Goal: Information Seeking & Learning: Learn about a topic

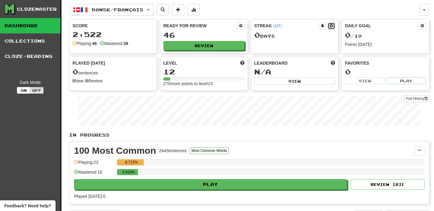
click at [330, 26] on span at bounding box center [331, 26] width 4 height 4
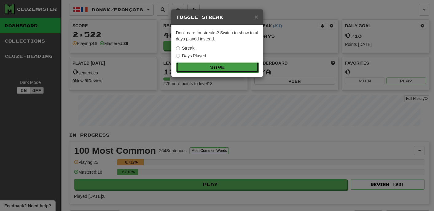
click at [197, 67] on button "Save" at bounding box center [217, 67] width 82 height 10
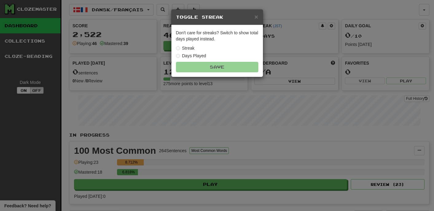
click at [243, 106] on div "× Toggle Streak Don't care for streaks? Switch to show total days played instea…" at bounding box center [217, 105] width 434 height 211
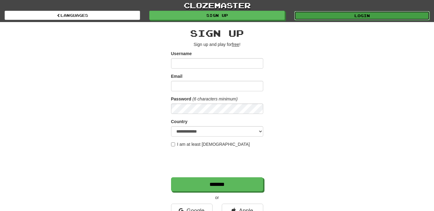
click at [351, 17] on link "Login" at bounding box center [361, 15] width 135 height 9
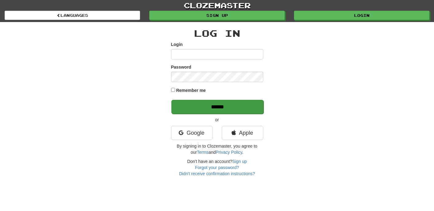
type input "**********"
click at [217, 107] on input "******" at bounding box center [217, 107] width 92 height 14
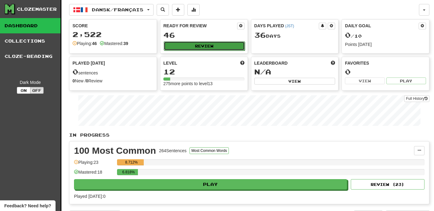
click at [214, 46] on button "Review" at bounding box center [204, 45] width 81 height 9
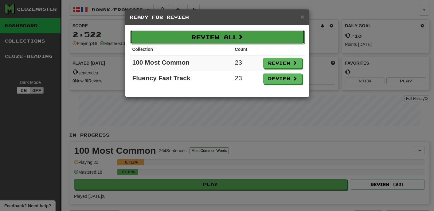
click at [238, 40] on button "Review All" at bounding box center [217, 37] width 174 height 14
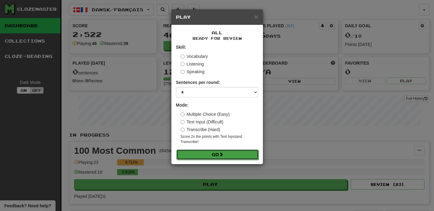
click at [226, 156] on button "Go" at bounding box center [217, 155] width 82 height 10
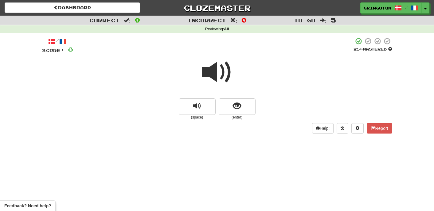
click at [218, 72] on span at bounding box center [217, 72] width 31 height 31
click at [237, 108] on span "show sentence" at bounding box center [237, 106] width 8 height 8
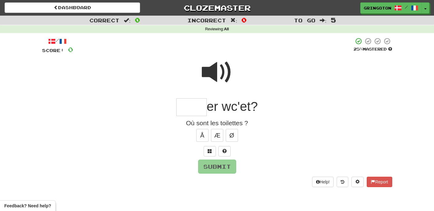
type input "*"
click at [225, 72] on span at bounding box center [217, 72] width 31 height 31
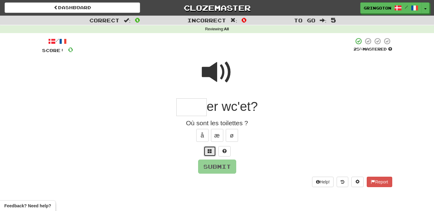
click at [209, 153] on span at bounding box center [209, 151] width 4 height 4
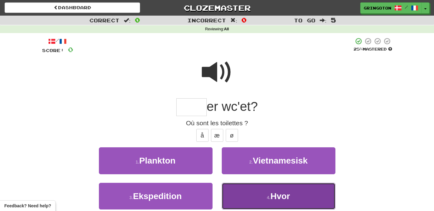
click at [261, 194] on button "4 . Hvor" at bounding box center [279, 196] width 114 height 27
type input "****"
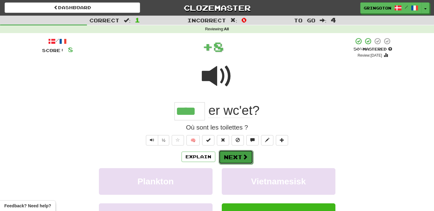
click at [238, 156] on button "Next" at bounding box center [235, 157] width 34 height 14
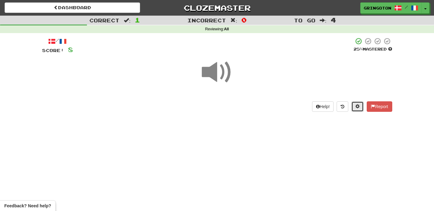
click at [356, 107] on span at bounding box center [357, 106] width 4 height 4
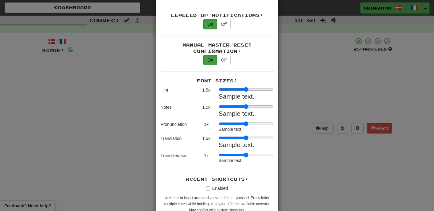
scroll to position [639, 0]
type input "***"
click at [230, 122] on input "range" at bounding box center [245, 124] width 55 height 5
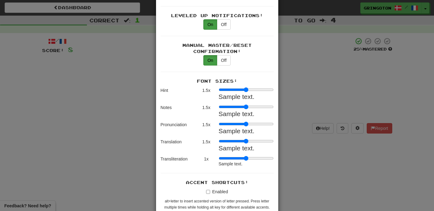
type input "***"
click at [230, 156] on input "range" at bounding box center [245, 158] width 55 height 5
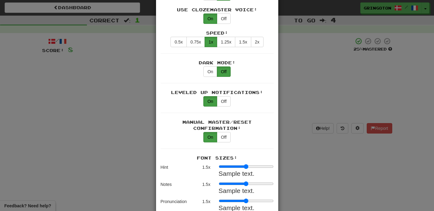
scroll to position [562, 0]
click at [225, 102] on div "Leveled Up Notifications: On Off" at bounding box center [216, 101] width 113 height 24
click at [224, 98] on button "Off" at bounding box center [224, 101] width 14 height 10
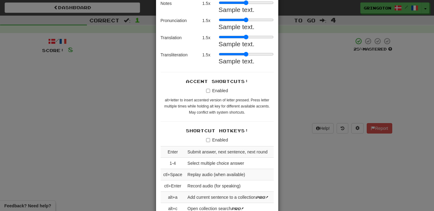
scroll to position [987, 0]
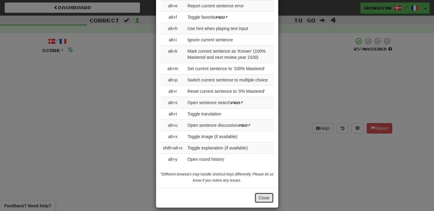
click at [265, 194] on button "Close" at bounding box center [263, 198] width 19 height 10
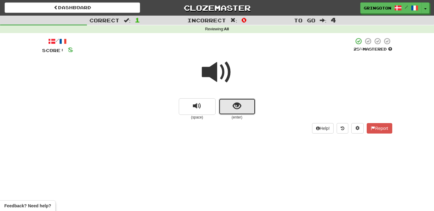
click at [239, 110] on span "show sentence" at bounding box center [237, 106] width 8 height 8
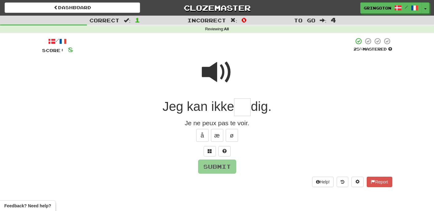
click at [211, 67] on span at bounding box center [217, 72] width 31 height 31
click at [242, 107] on input "text" at bounding box center [242, 108] width 17 height 18
click at [209, 151] on span at bounding box center [209, 151] width 4 height 4
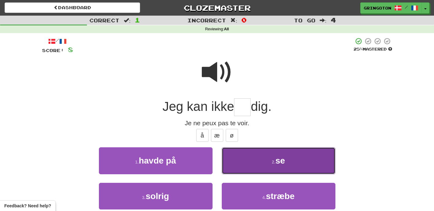
click at [262, 163] on button "2 . se" at bounding box center [279, 161] width 114 height 27
type input "**"
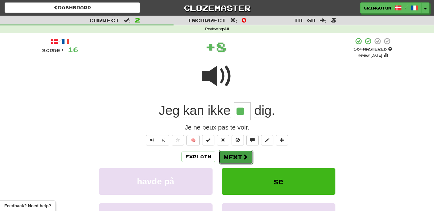
click at [242, 153] on button "Next" at bounding box center [235, 157] width 34 height 14
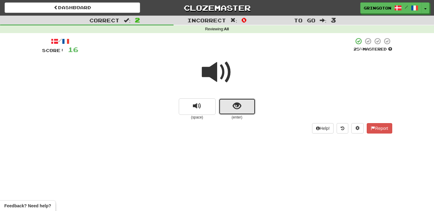
click at [237, 104] on span "show sentence" at bounding box center [237, 106] width 8 height 8
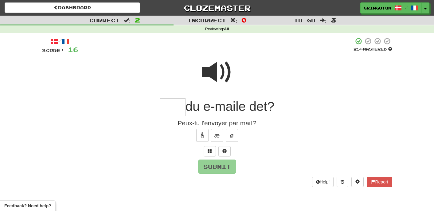
click at [222, 79] on span at bounding box center [217, 72] width 31 height 31
click at [207, 149] on span at bounding box center [209, 151] width 4 height 4
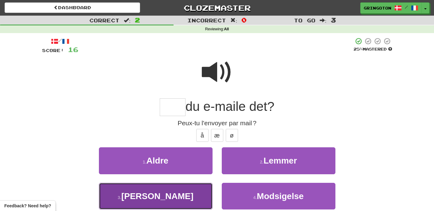
click at [191, 194] on button "3 . Kan" at bounding box center [156, 196] width 114 height 27
type input "***"
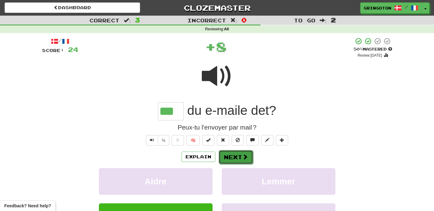
click at [240, 158] on button "Next" at bounding box center [235, 157] width 34 height 14
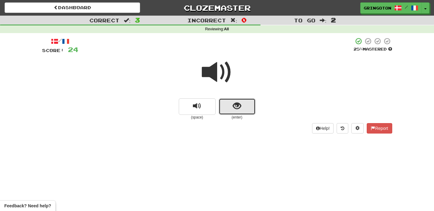
click at [231, 101] on button "show sentence" at bounding box center [236, 107] width 37 height 17
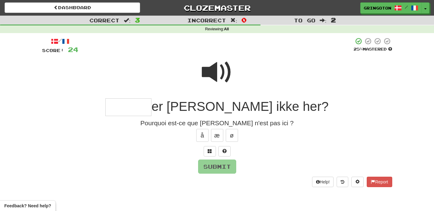
click at [224, 76] on span at bounding box center [217, 72] width 31 height 31
click at [151, 105] on input "text" at bounding box center [128, 108] width 46 height 18
type input "*"
click at [218, 72] on span at bounding box center [217, 72] width 31 height 31
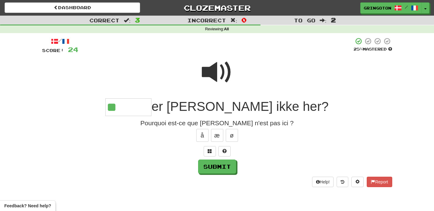
click at [151, 105] on input "**" at bounding box center [128, 108] width 46 height 18
type input "*******"
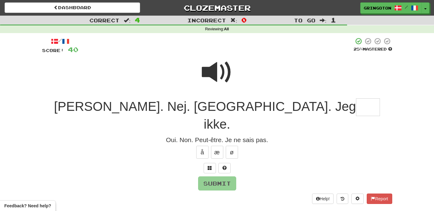
click at [220, 74] on span at bounding box center [217, 72] width 31 height 31
click at [356, 107] on input "text" at bounding box center [368, 108] width 24 height 18
click at [210, 166] on span at bounding box center [209, 168] width 4 height 4
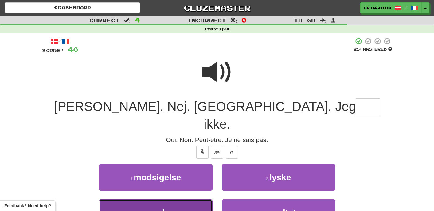
click at [186, 200] on button "3 . ved" at bounding box center [156, 213] width 114 height 27
type input "***"
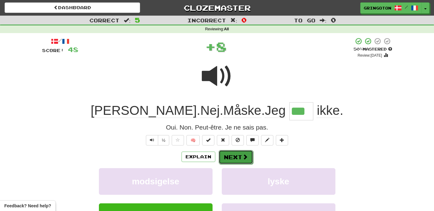
click at [238, 161] on button "Next" at bounding box center [235, 157] width 34 height 14
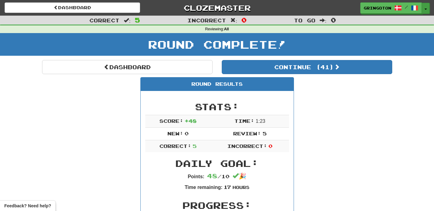
click at [424, 11] on button "Toggle Dropdown" at bounding box center [425, 8] width 8 height 11
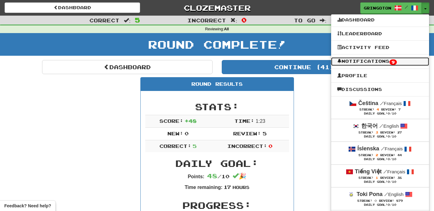
click at [373, 62] on link "Notifications 9" at bounding box center [380, 61] width 98 height 9
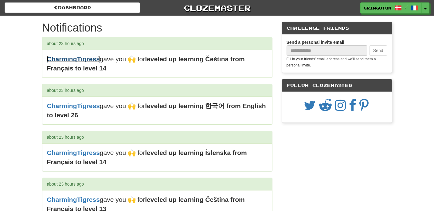
click at [70, 63] on link "CharmingTigress" at bounding box center [73, 59] width 53 height 7
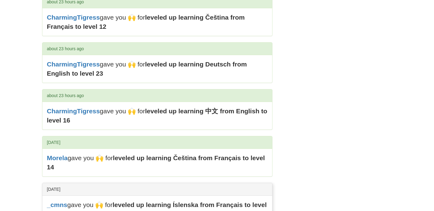
scroll to position [275, 0]
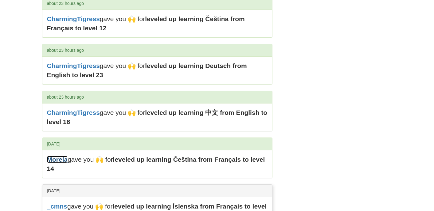
click at [59, 163] on link "Morela" at bounding box center [57, 159] width 21 height 7
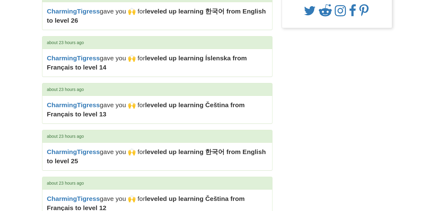
scroll to position [0, 0]
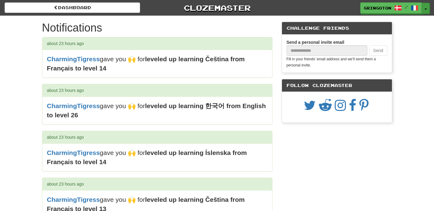
click at [426, 10] on button "Toggle Dropdown" at bounding box center [425, 8] width 8 height 11
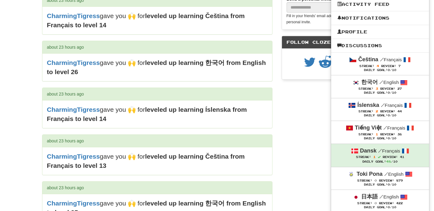
scroll to position [45, 0]
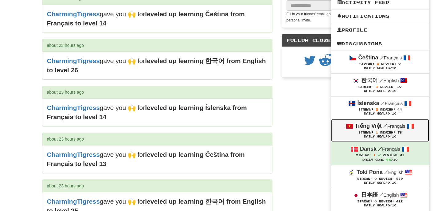
click at [367, 132] on span "Streak:" at bounding box center [365, 132] width 15 height 3
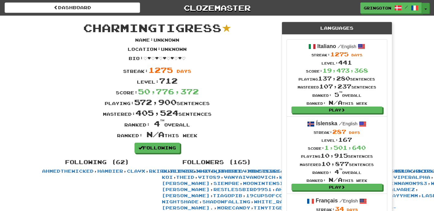
click at [426, 10] on button "Toggle Dropdown" at bounding box center [425, 8] width 8 height 11
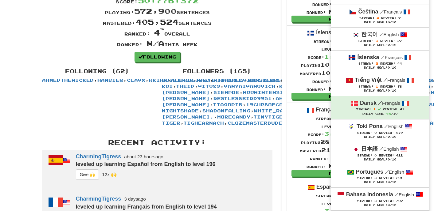
scroll to position [91, 0]
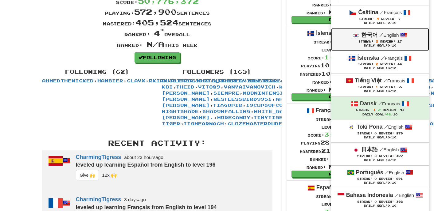
click at [396, 38] on small "/ English" at bounding box center [388, 35] width 19 height 5
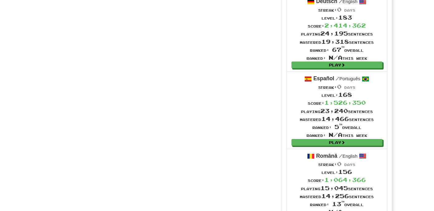
scroll to position [873, 0]
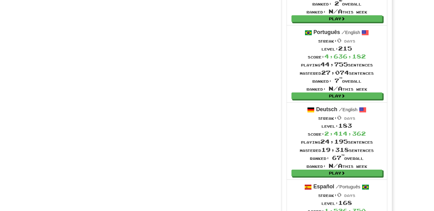
scroll to position [711, 0]
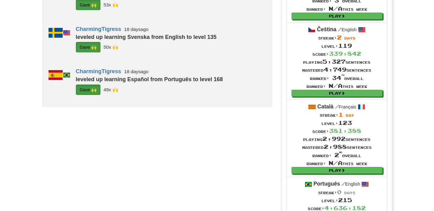
scroll to position [566, 0]
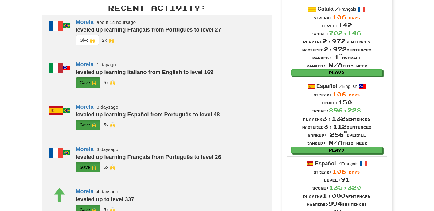
scroll to position [194, 0]
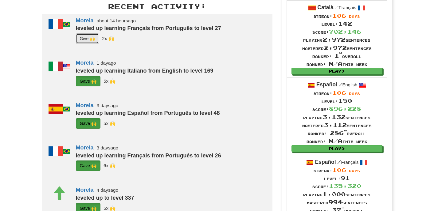
click at [83, 44] on button "G i ve 🙌" at bounding box center [87, 38] width 23 height 10
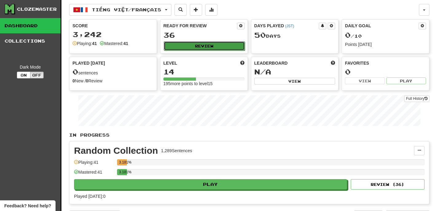
click at [212, 47] on button "Review" at bounding box center [204, 45] width 81 height 9
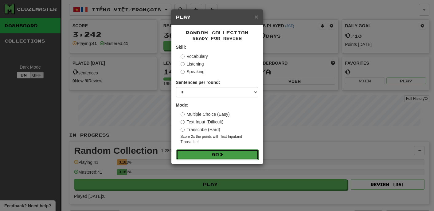
click at [214, 156] on button "Go" at bounding box center [217, 155] width 82 height 10
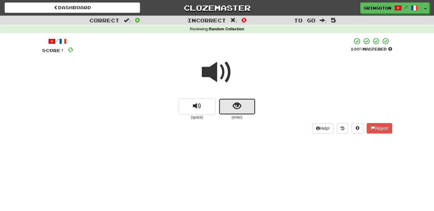
click at [232, 110] on button "show sentence" at bounding box center [236, 107] width 37 height 17
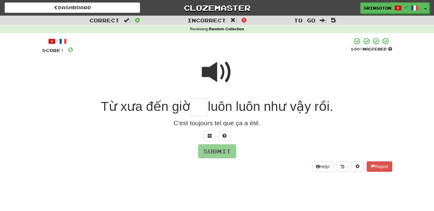
click at [214, 66] on span at bounding box center [217, 72] width 31 height 31
click at [209, 135] on span at bounding box center [209, 136] width 4 height 4
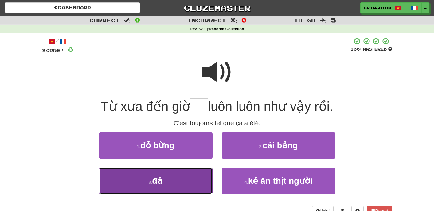
click at [184, 172] on button "3 . đả" at bounding box center [156, 181] width 114 height 27
type input "**"
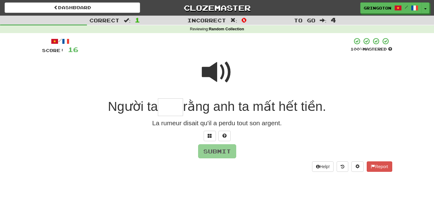
click at [219, 78] on span at bounding box center [217, 72] width 31 height 31
click at [211, 132] on button at bounding box center [209, 136] width 12 height 10
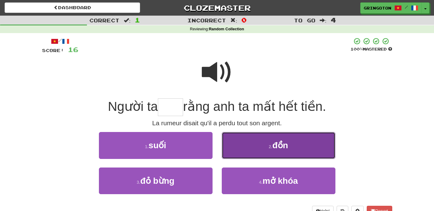
click at [253, 152] on button "2 . đồn" at bounding box center [279, 145] width 114 height 27
type input "***"
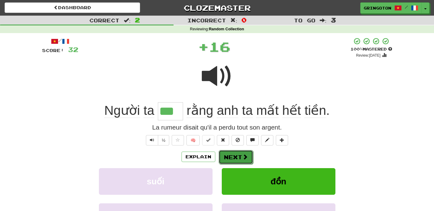
click at [237, 156] on button "Next" at bounding box center [235, 157] width 34 height 14
